Goal: Communication & Community: Answer question/provide support

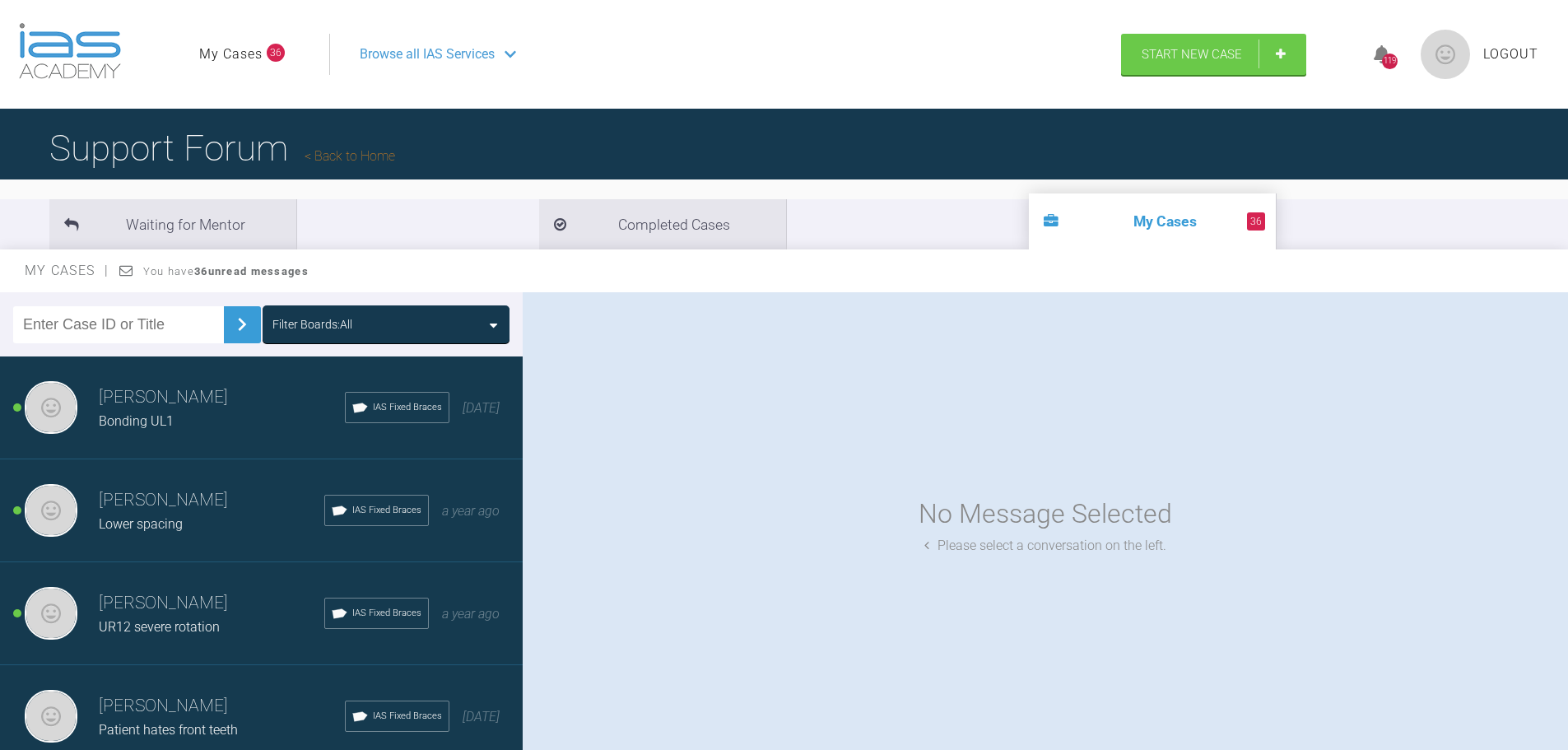
click at [175, 405] on h3 "[PERSON_NAME]" at bounding box center [221, 398] width 246 height 28
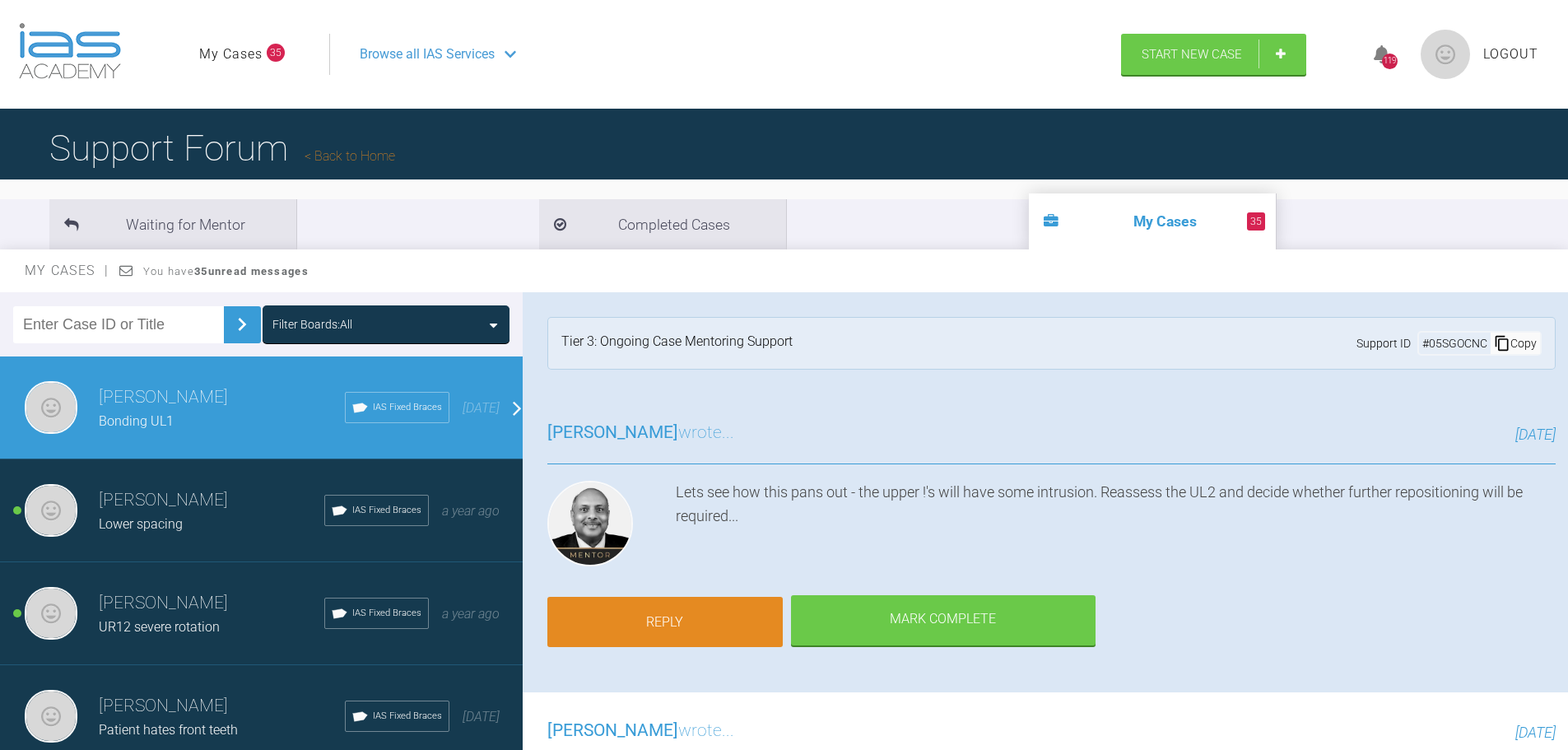
click at [688, 622] on link "Reply" at bounding box center [664, 622] width 235 height 51
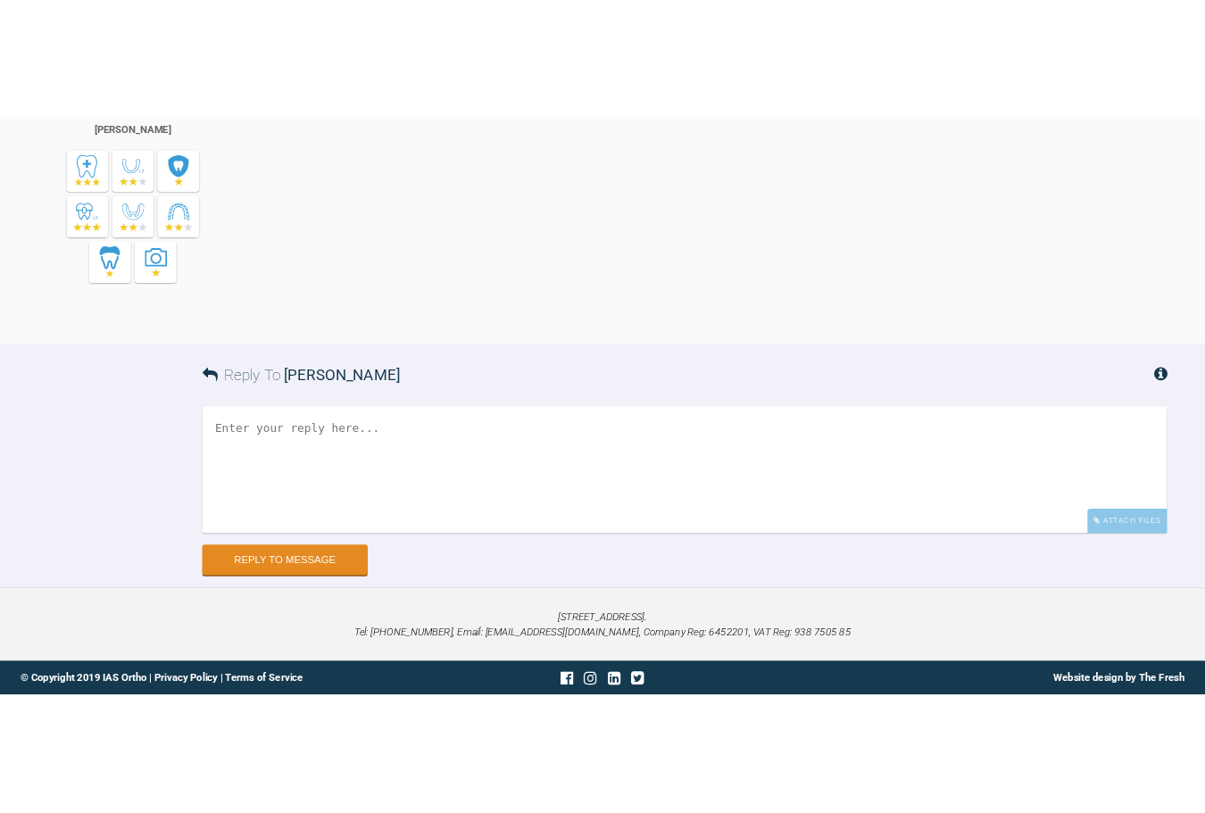
scroll to position [6741, 0]
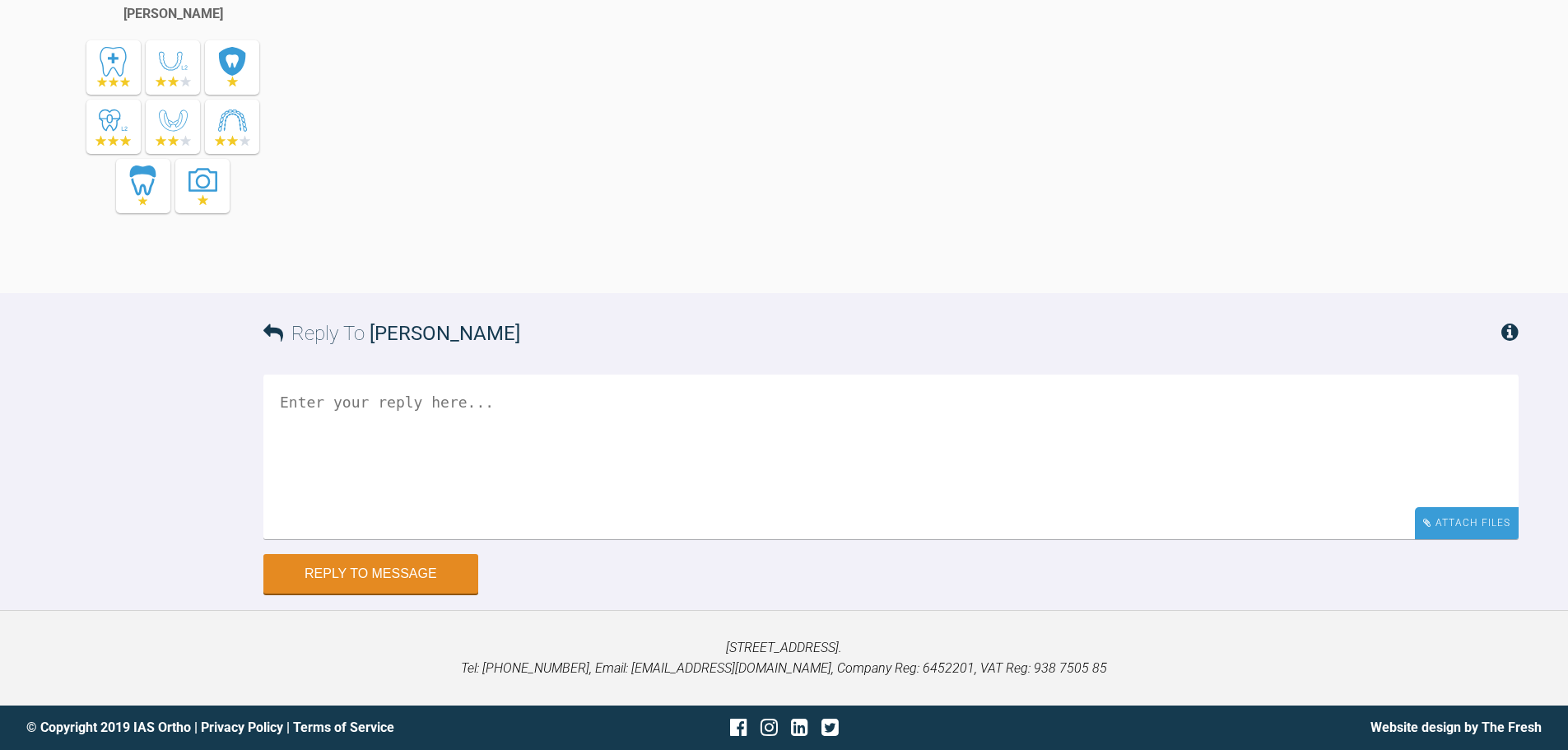
click at [1434, 530] on div "Attach Files" at bounding box center [1467, 523] width 103 height 32
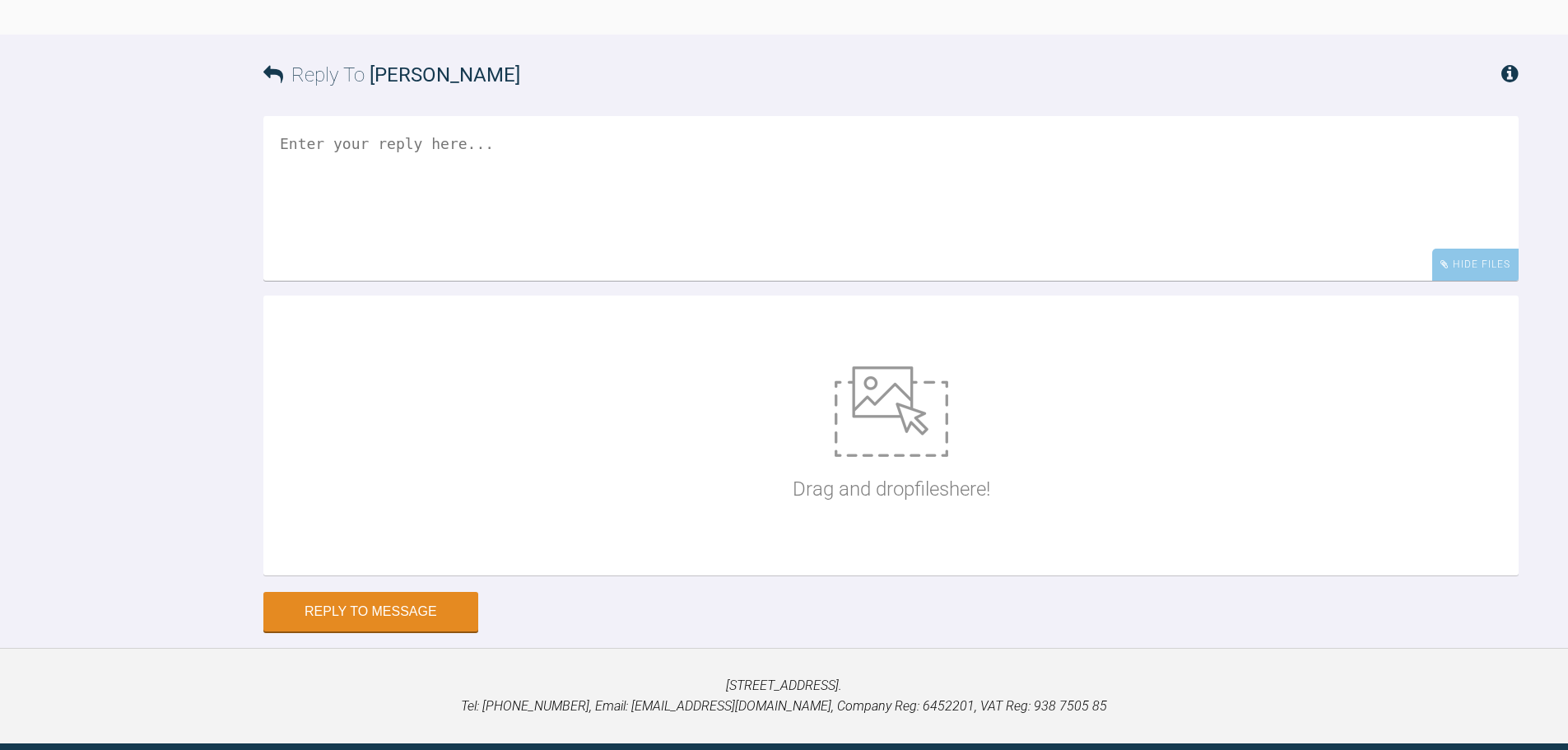
click at [909, 457] on img at bounding box center [891, 411] width 113 height 90
type input "C:\fakepath\IMG_1439.JPG"
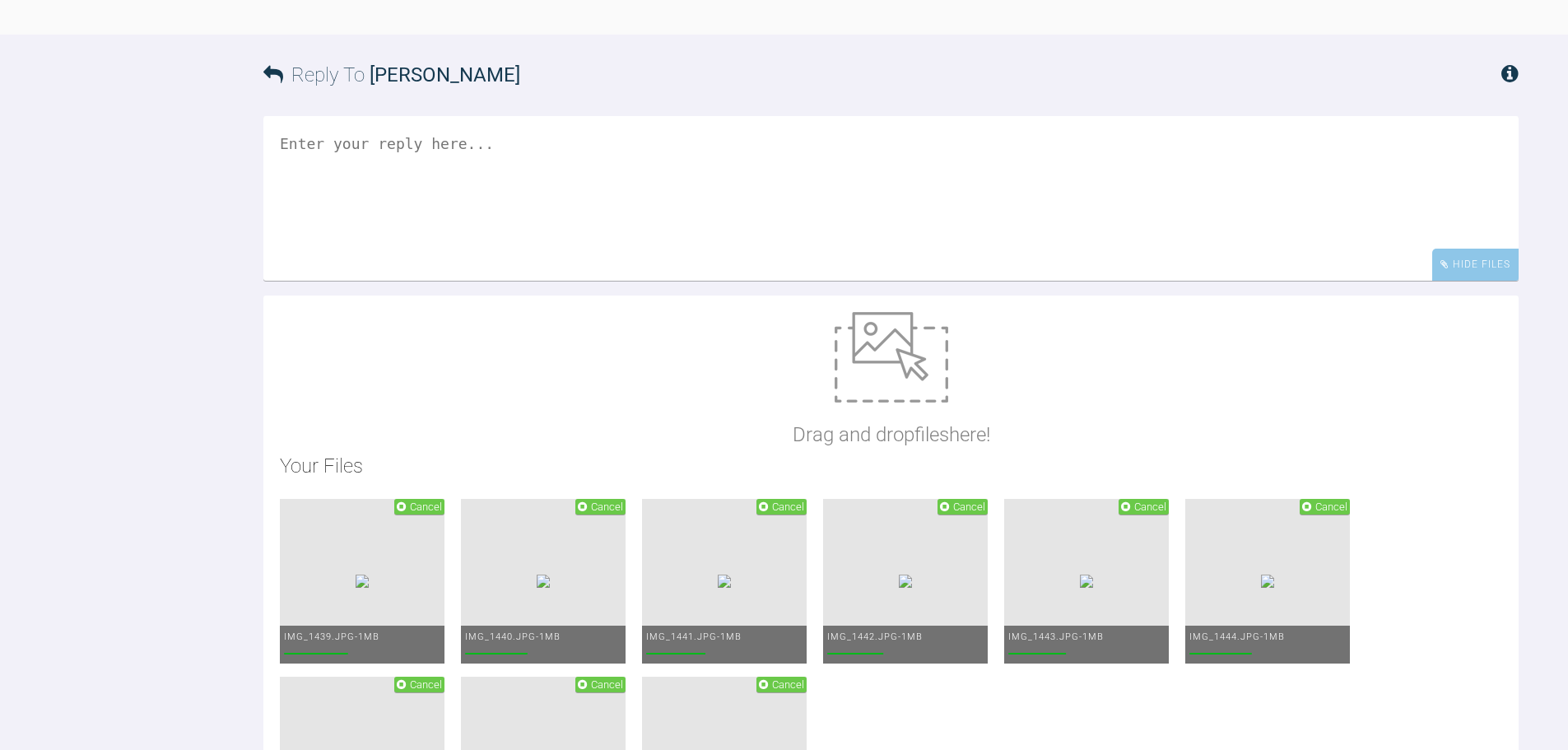
click at [532, 280] on textarea at bounding box center [891, 198] width 1255 height 164
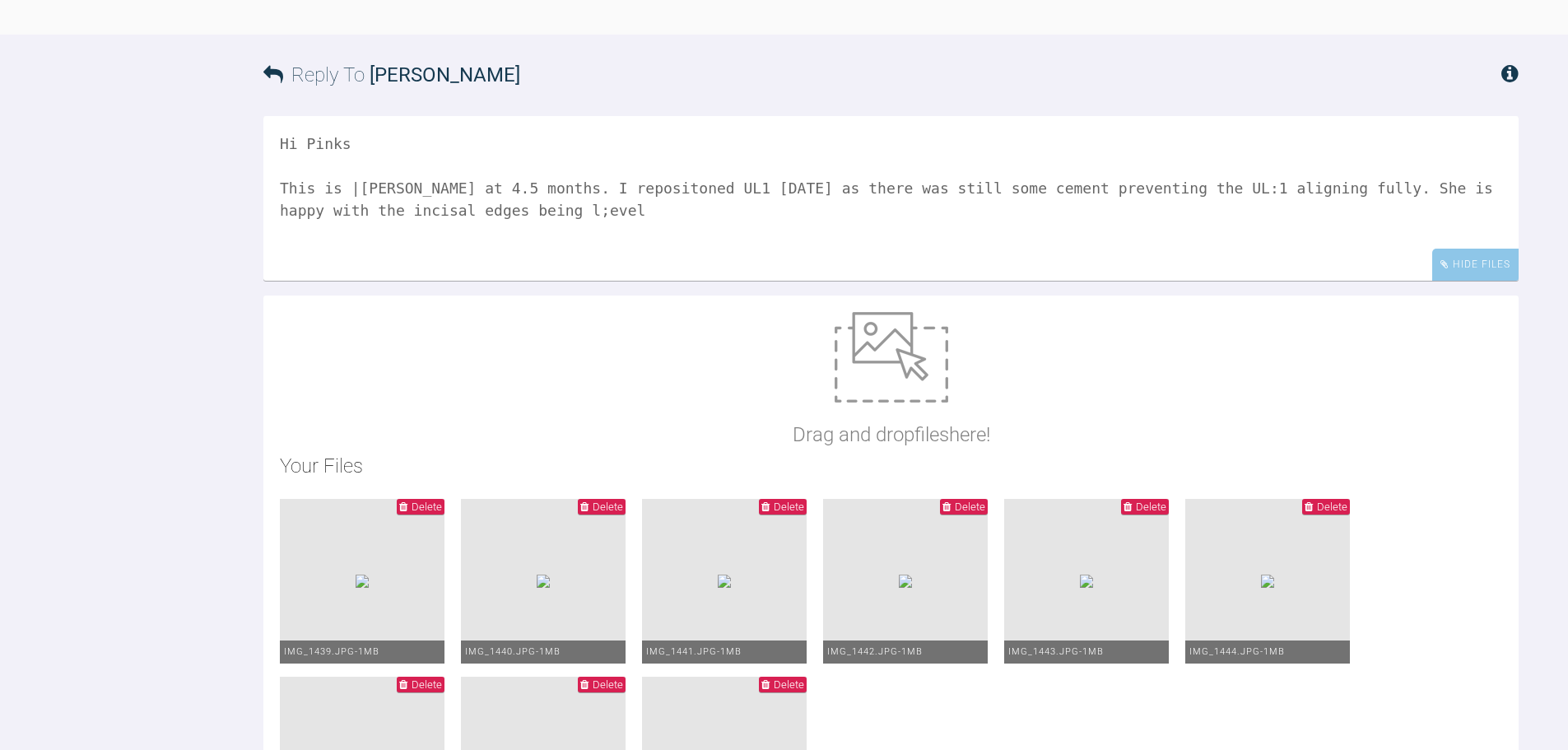
click at [457, 280] on textarea "Hi Pinks This is |[PERSON_NAME] at 4.5 months. I repositoned UL1 [DATE] as ther…" at bounding box center [891, 198] width 1255 height 164
click at [509, 280] on textarea "Hi Pinks This is |[PERSON_NAME] at 4.5 months. I repositoned UL1 [DATE] as ther…" at bounding box center [891, 198] width 1255 height 164
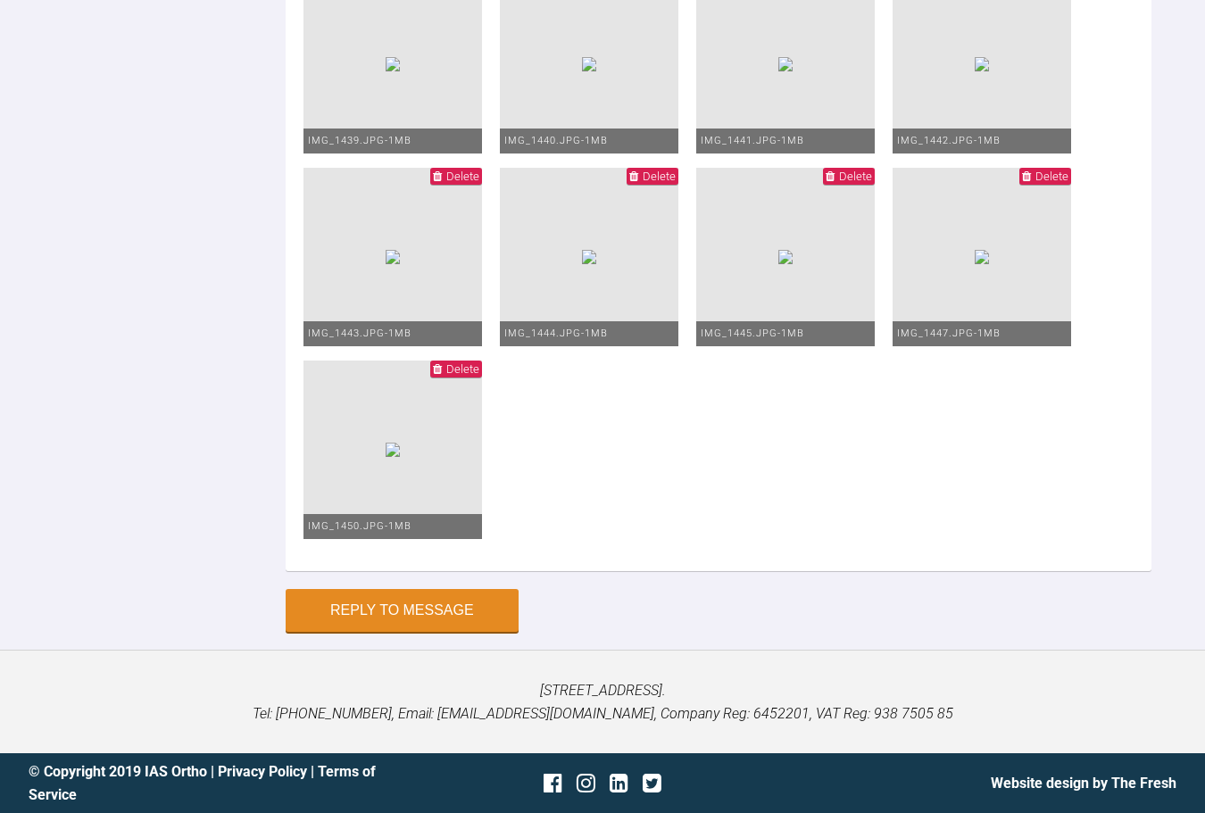
scroll to position [7584, 0]
type textarea "Hi Pinks This is |[PERSON_NAME] at 4.5 months. I repositoned UL1 [DATE] as ther…"
click at [418, 604] on button "Reply to Message" at bounding box center [402, 612] width 233 height 43
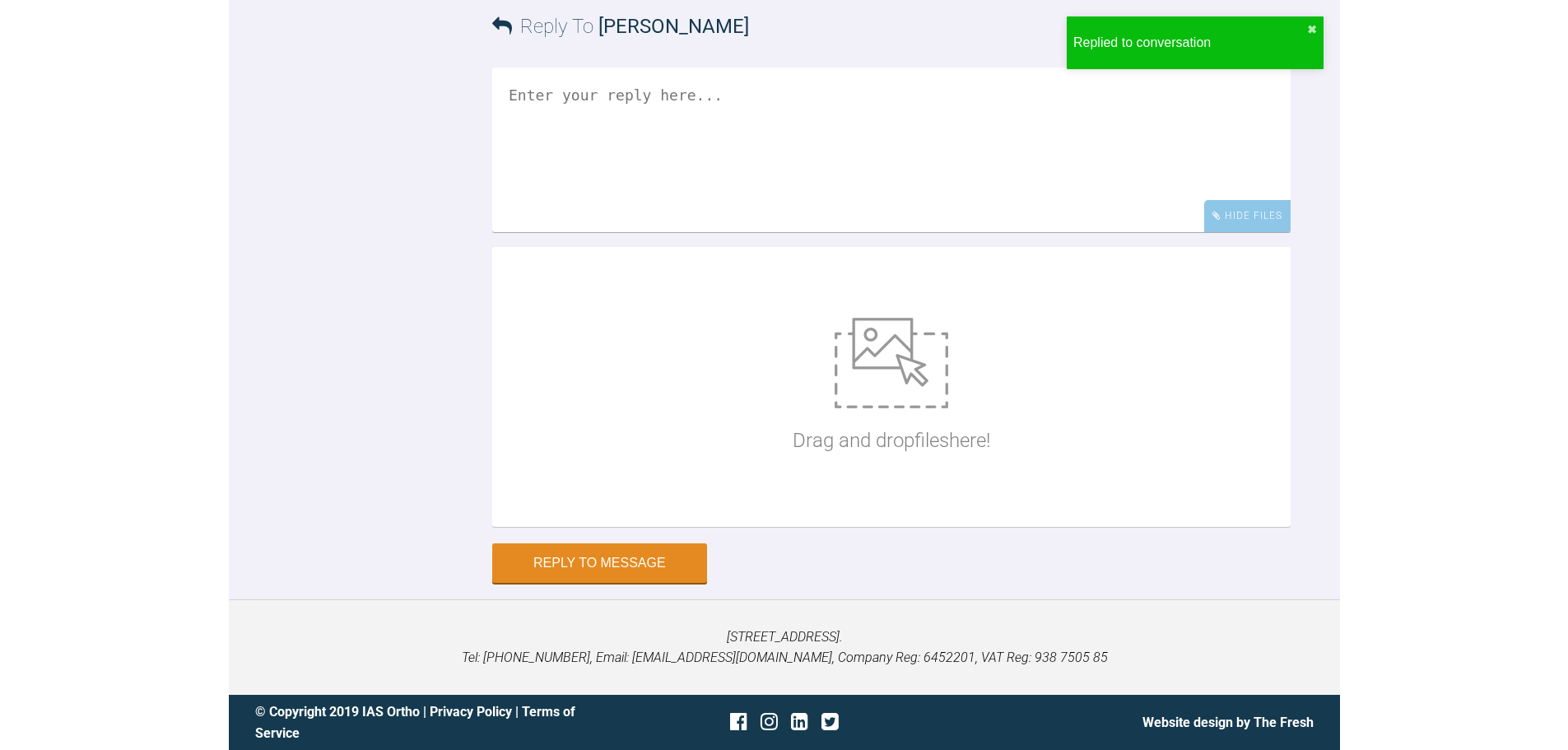
scroll to position [7185, 0]
